Goal: Task Accomplishment & Management: Complete application form

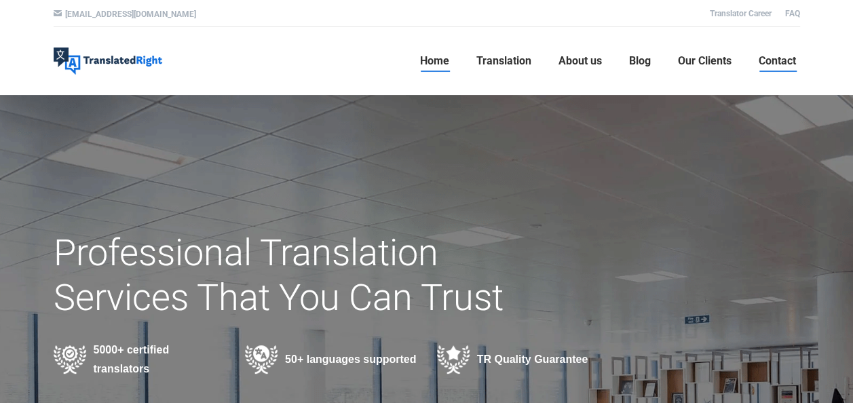
click at [767, 60] on span "Contact" at bounding box center [777, 61] width 37 height 14
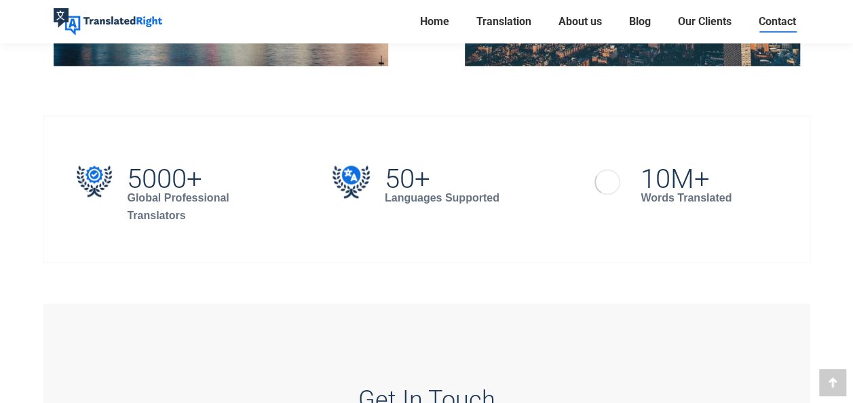
scroll to position [1154, 0]
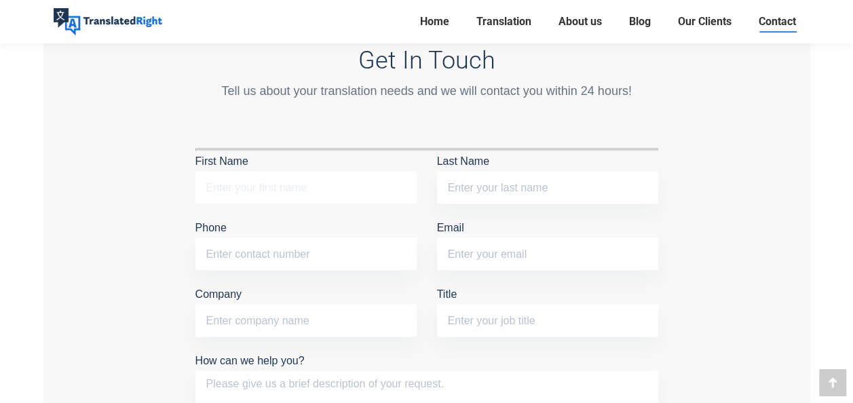
click at [349, 180] on input "First Name" at bounding box center [305, 187] width 221 height 33
type input "Fiona"
click at [437, 181] on input "Last Name" at bounding box center [547, 187] width 221 height 33
type input "Lee"
click at [345, 252] on input "Phone" at bounding box center [305, 254] width 221 height 33
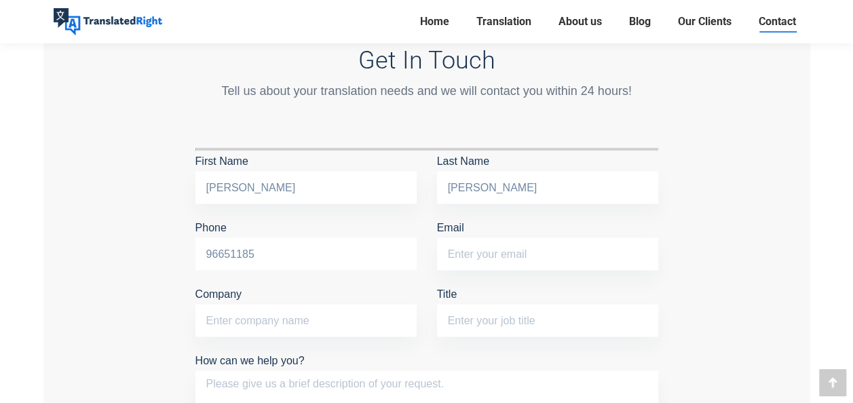
type input "96651185"
click at [586, 247] on input "Email" at bounding box center [547, 254] width 221 height 33
type input "fionaleexy@altair-cap.com"
type input "ALTAIR CAPITAL ADVISORS PTE. LTD."
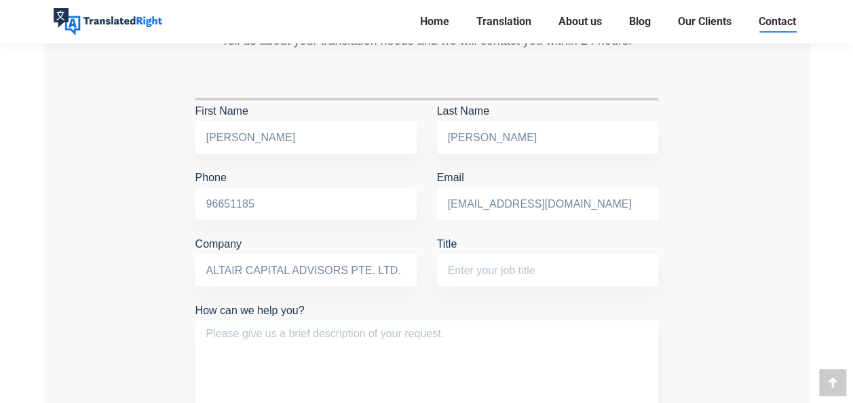
scroll to position [1222, 0]
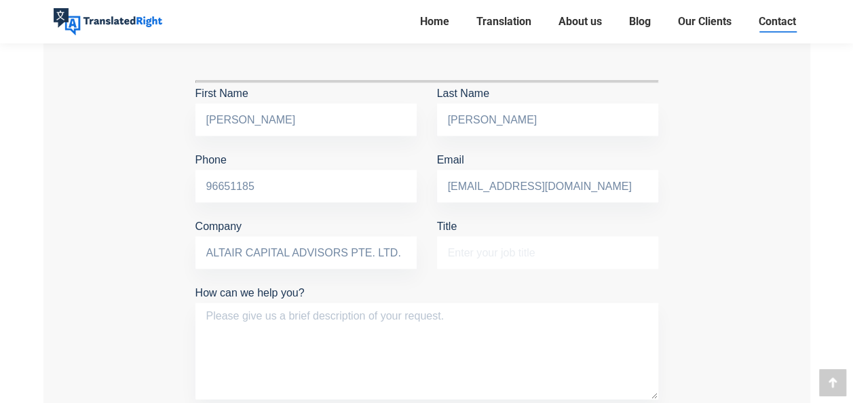
click at [497, 254] on input "Title" at bounding box center [547, 252] width 221 height 33
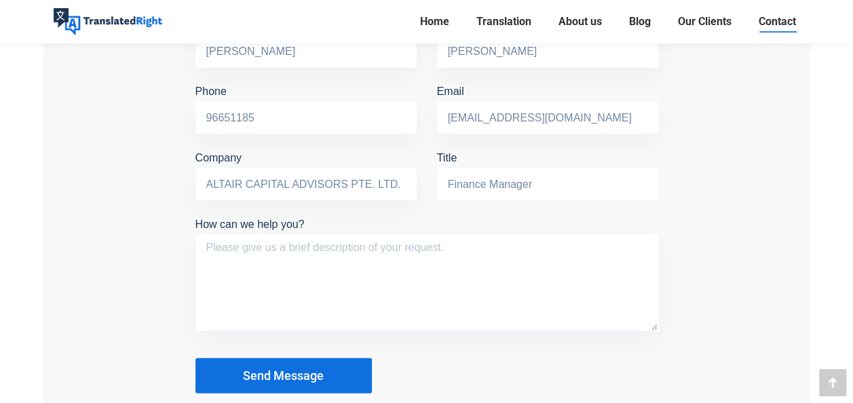
type input "Finance Manager"
click at [468, 285] on textarea "How can we help you?" at bounding box center [426, 283] width 463 height 96
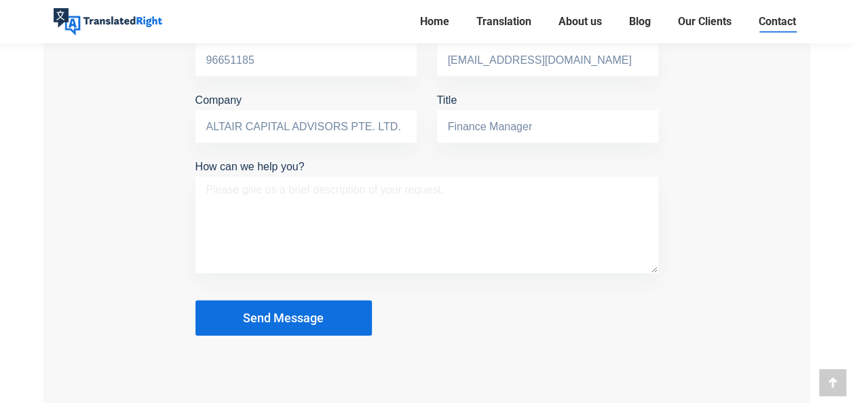
scroll to position [1357, 0]
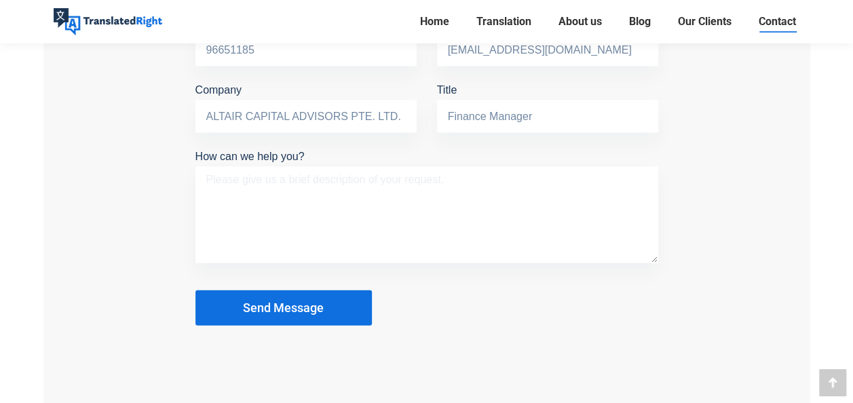
click at [303, 216] on textarea "How can we help you?" at bounding box center [426, 215] width 463 height 96
click at [286, 208] on textarea "We are looking for a long term" at bounding box center [426, 215] width 463 height 96
drag, startPoint x: 366, startPoint y: 177, endPoint x: -3, endPoint y: 151, distance: 369.4
paste textarea "would like to enquire about your English–Japanese translation services. Our com…"
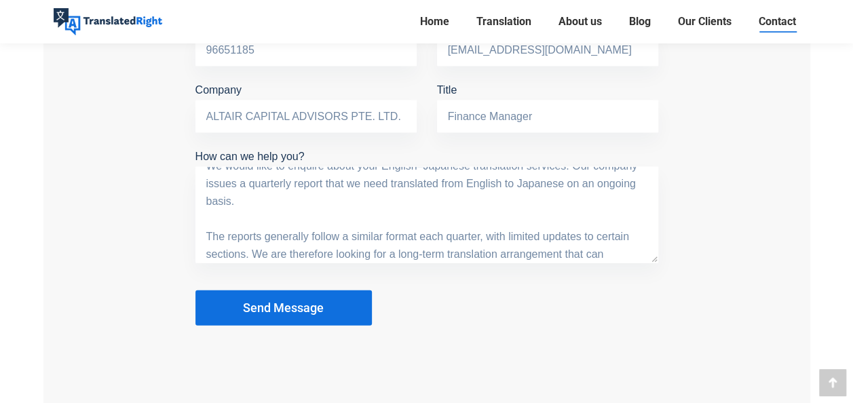
scroll to position [0, 0]
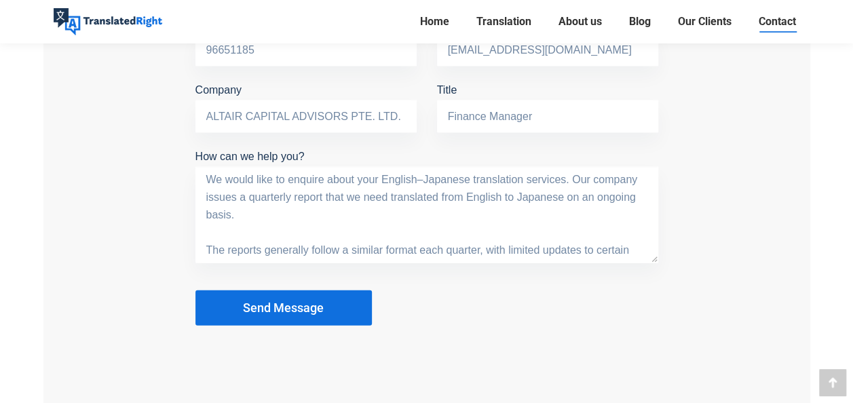
click at [328, 215] on textarea "We would like to enquire about your English–Japanese translation services. Our …" at bounding box center [426, 215] width 463 height 96
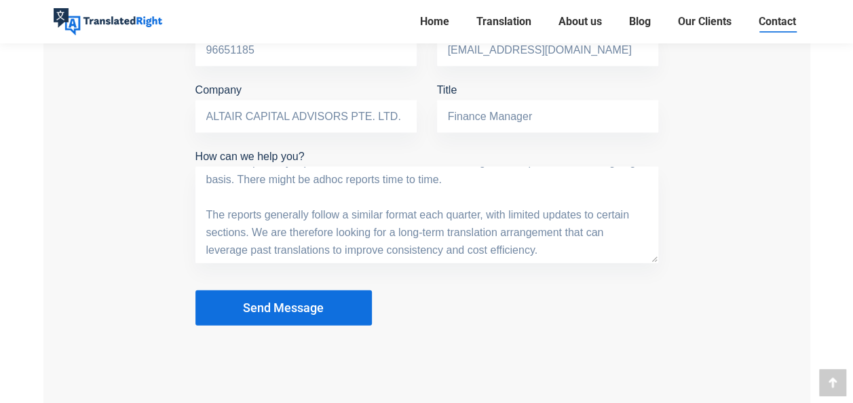
drag, startPoint x: 227, startPoint y: 210, endPoint x: 191, endPoint y: 209, distance: 36.7
click at [191, 209] on div "Get In Touch Tell us about your translation needs and we will contact you withi…" at bounding box center [426, 88] width 483 height 490
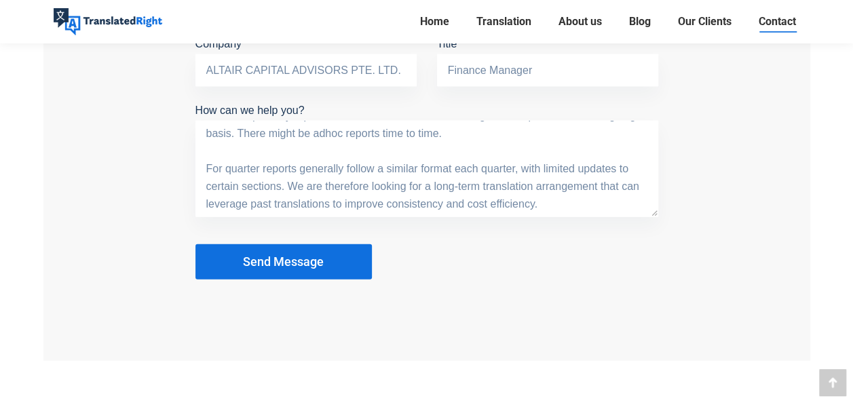
scroll to position [1425, 0]
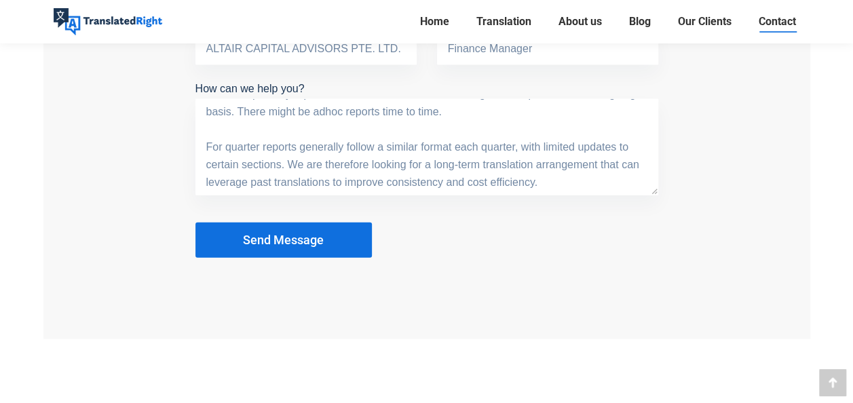
drag, startPoint x: 601, startPoint y: 162, endPoint x: 619, endPoint y: 184, distance: 28.4
click at [619, 184] on textarea "We would like to enquire about your English–Japanese translation services. Our …" at bounding box center [426, 147] width 463 height 96
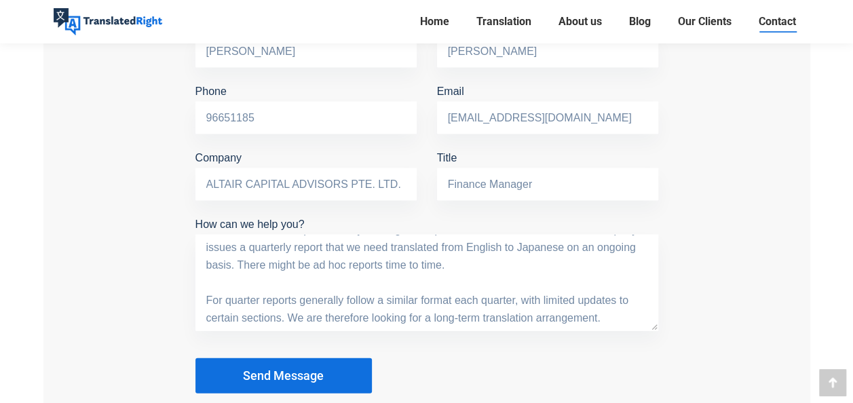
scroll to position [1357, 0]
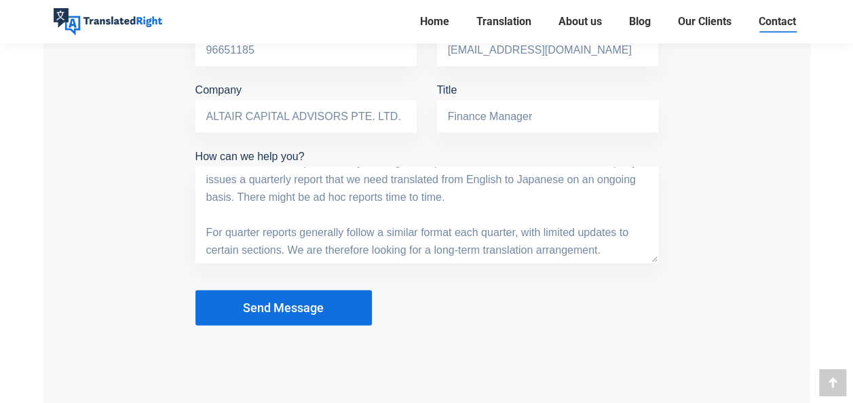
type textarea "We would like to enquire about your English–Japanese translation services. Our …"
click at [333, 294] on button "Send Message" at bounding box center [283, 307] width 176 height 35
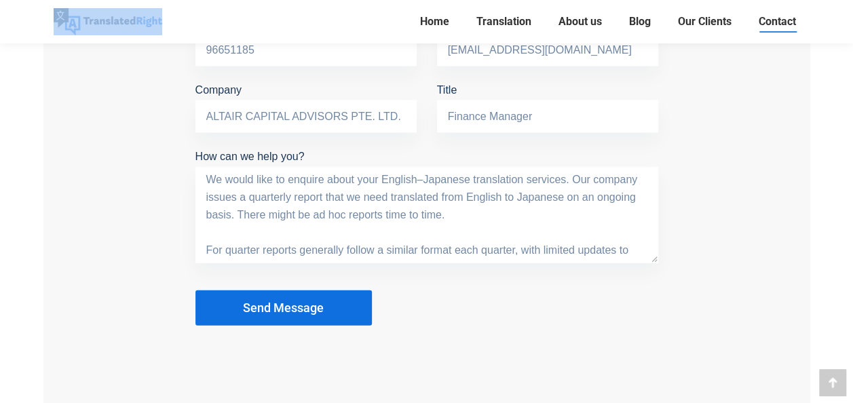
drag, startPoint x: 183, startPoint y: 18, endPoint x: 83, endPoint y: 23, distance: 99.9
click at [83, 23] on div "Home Translation Translation Services Website Translation Proofreading Transcri…" at bounding box center [427, 21] width 814 height 43
